Goal: Transaction & Acquisition: Purchase product/service

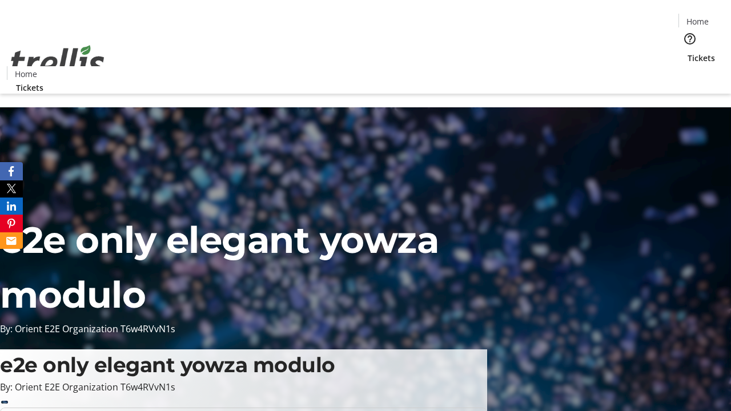
click at [688, 52] on span "Tickets" at bounding box center [701, 58] width 27 height 12
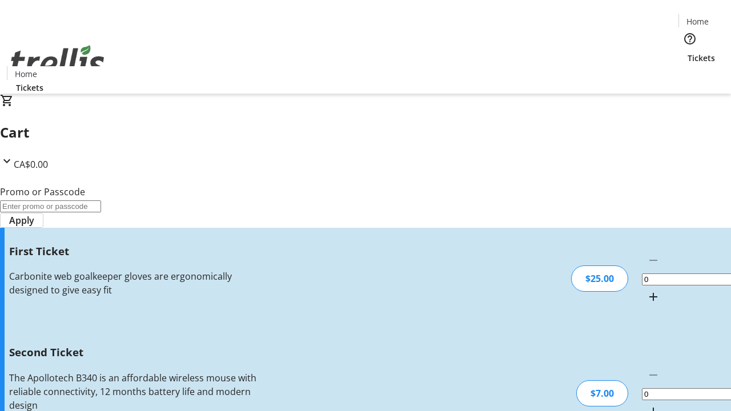
click at [647, 290] on mat-icon "Increment by one" at bounding box center [654, 297] width 14 height 14
type input "1"
click at [647, 405] on mat-icon "Increment by one" at bounding box center [654, 412] width 14 height 14
type input "2"
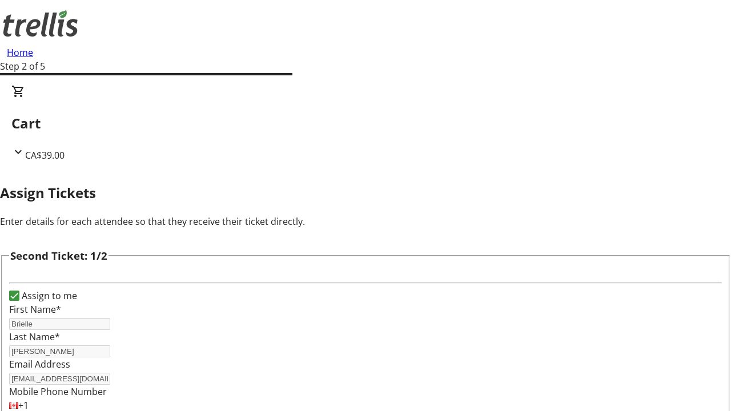
type input "Brielle"
type input "[PERSON_NAME]"
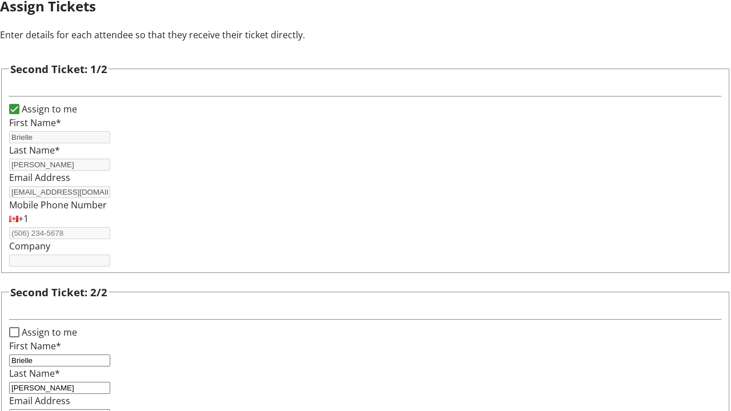
type input "[EMAIL_ADDRESS][DOMAIN_NAME]"
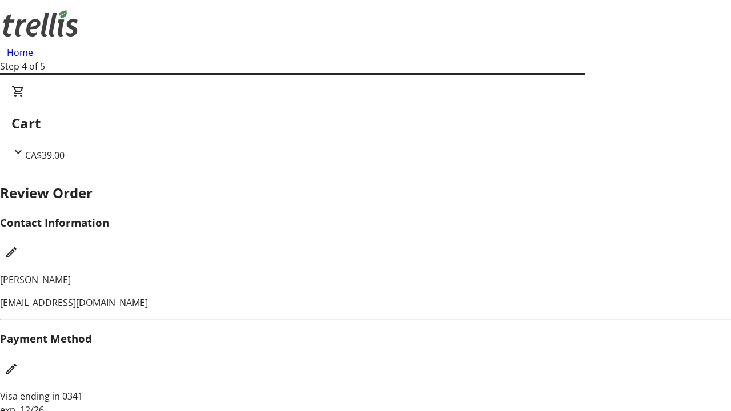
click at [18, 246] on mat-icon "Edit Contact Information" at bounding box center [12, 253] width 14 height 14
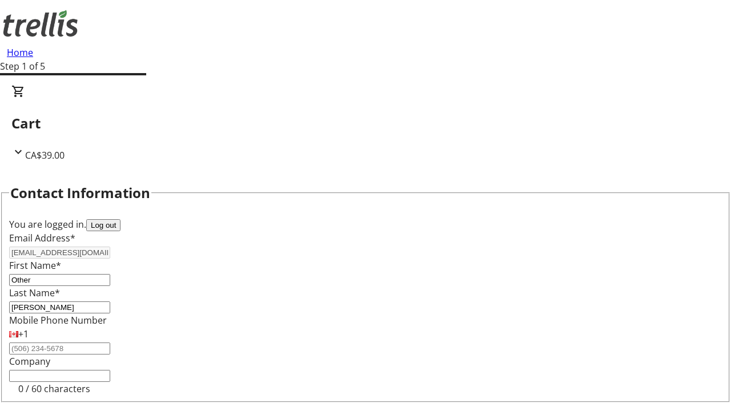
type input "Other"
type input "Name"
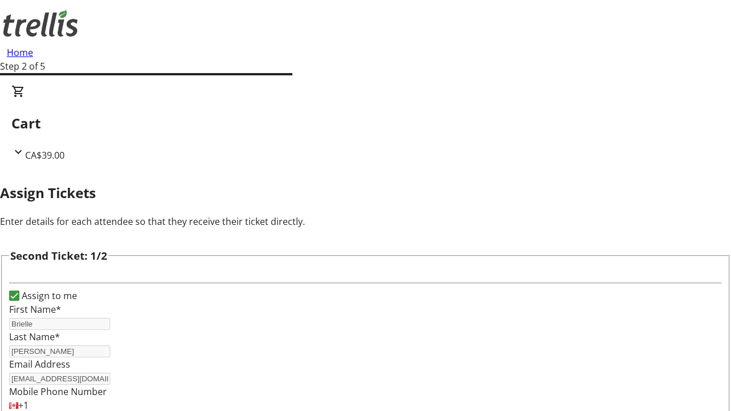
type input "Name"
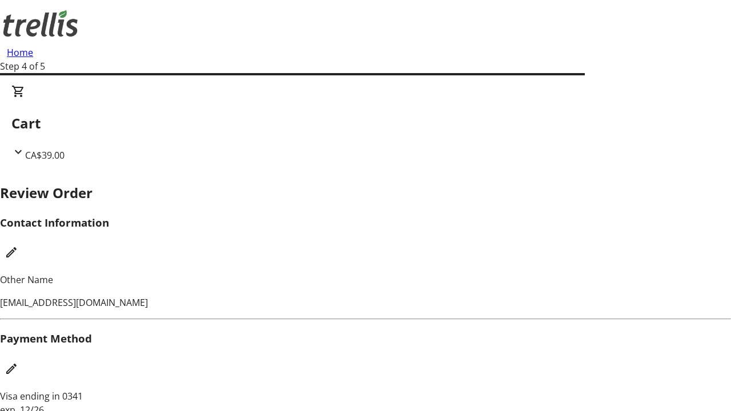
click at [18, 362] on mat-icon "Edit Payment Method" at bounding box center [12, 369] width 14 height 14
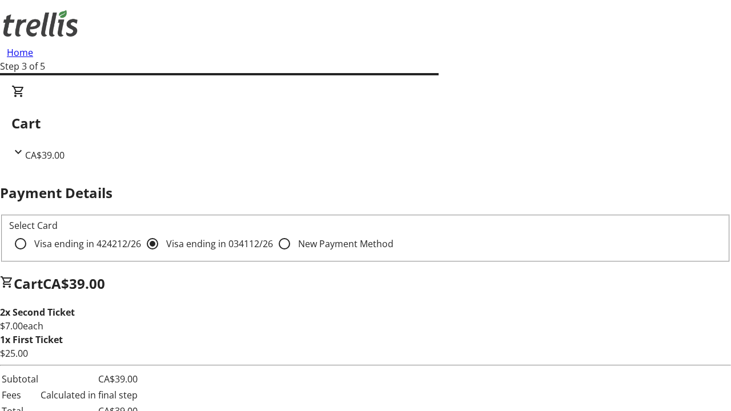
click at [32, 233] on input "Visa ending in 4242 12/26" at bounding box center [20, 244] width 23 height 23
radio input "true"
